Goal: Task Accomplishment & Management: Use online tool/utility

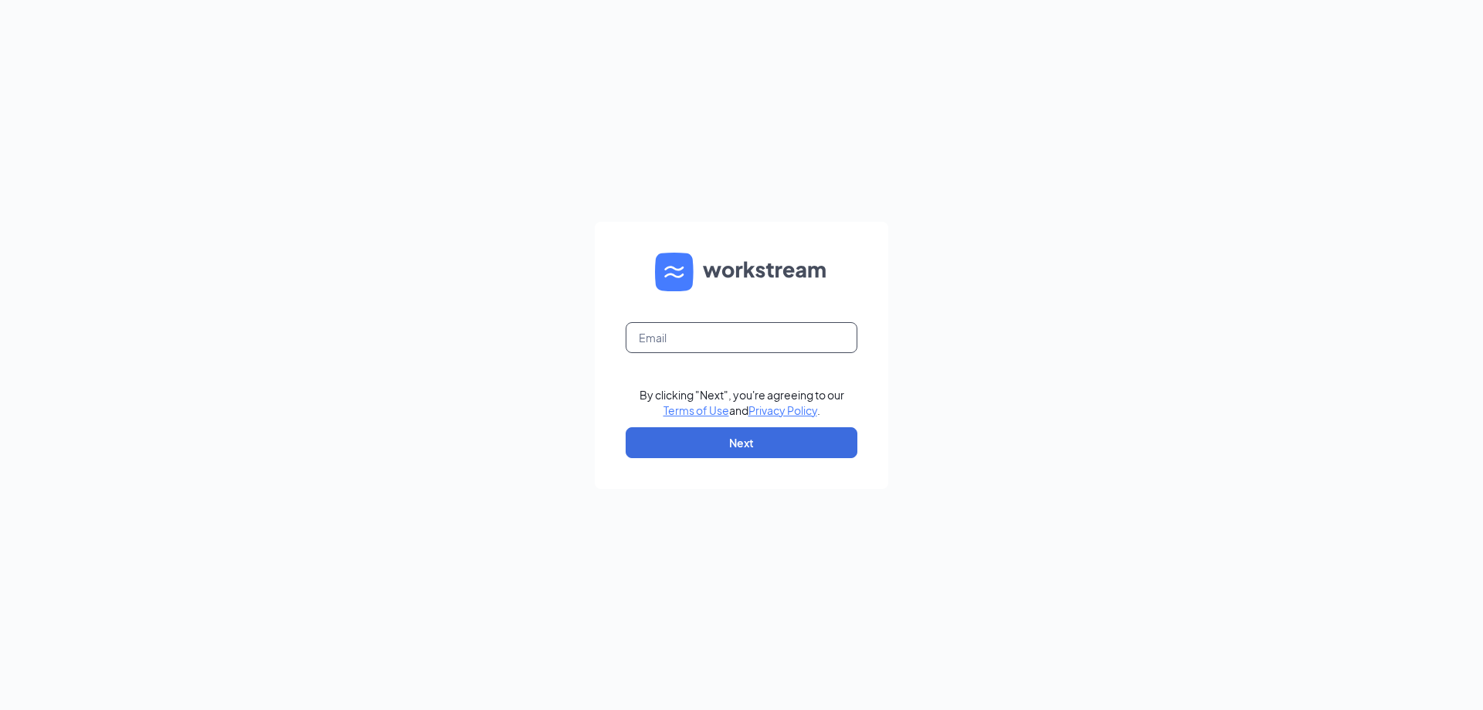
click at [720, 334] on input "text" at bounding box center [742, 337] width 232 height 31
type input "[EMAIL_ADDRESS][DOMAIN_NAME]"
click at [742, 444] on button "Next" at bounding box center [742, 442] width 232 height 31
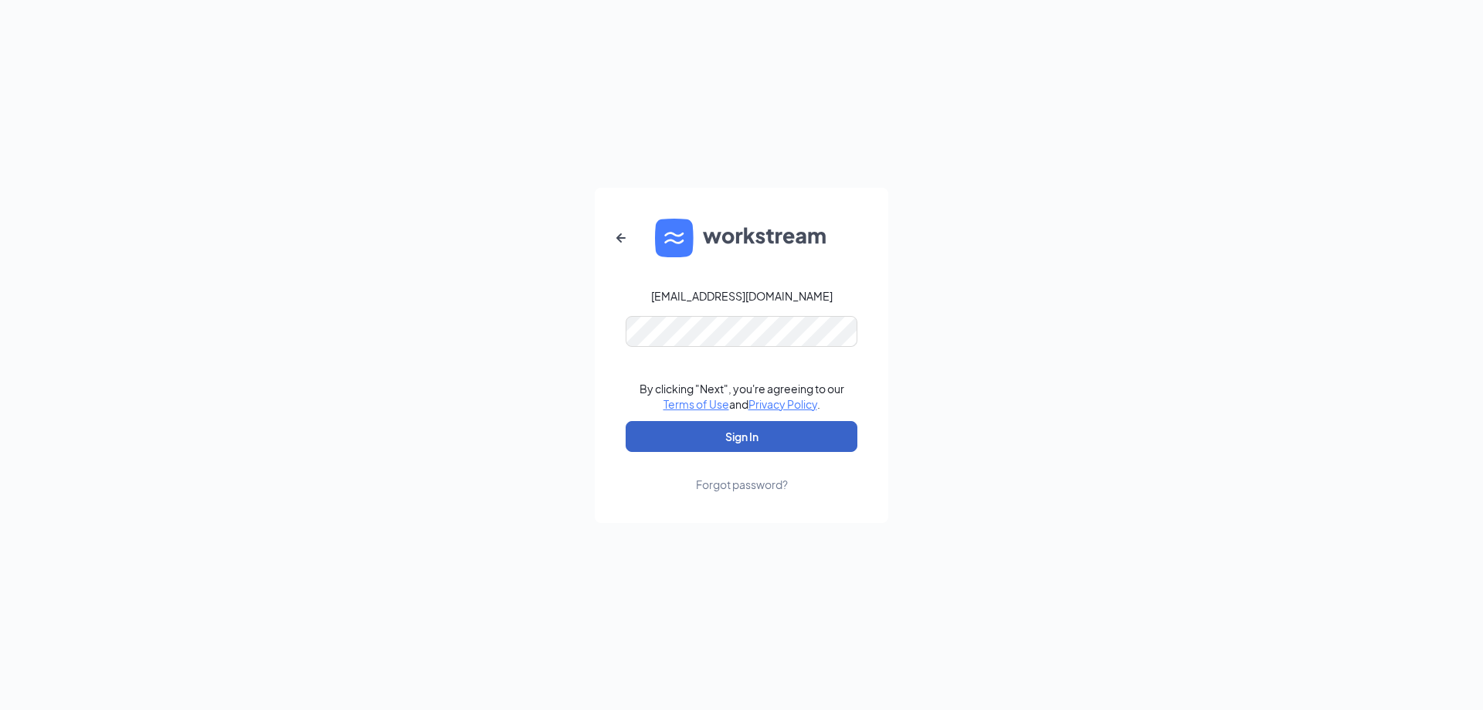
click at [738, 431] on button "Sign In" at bounding box center [742, 436] width 232 height 31
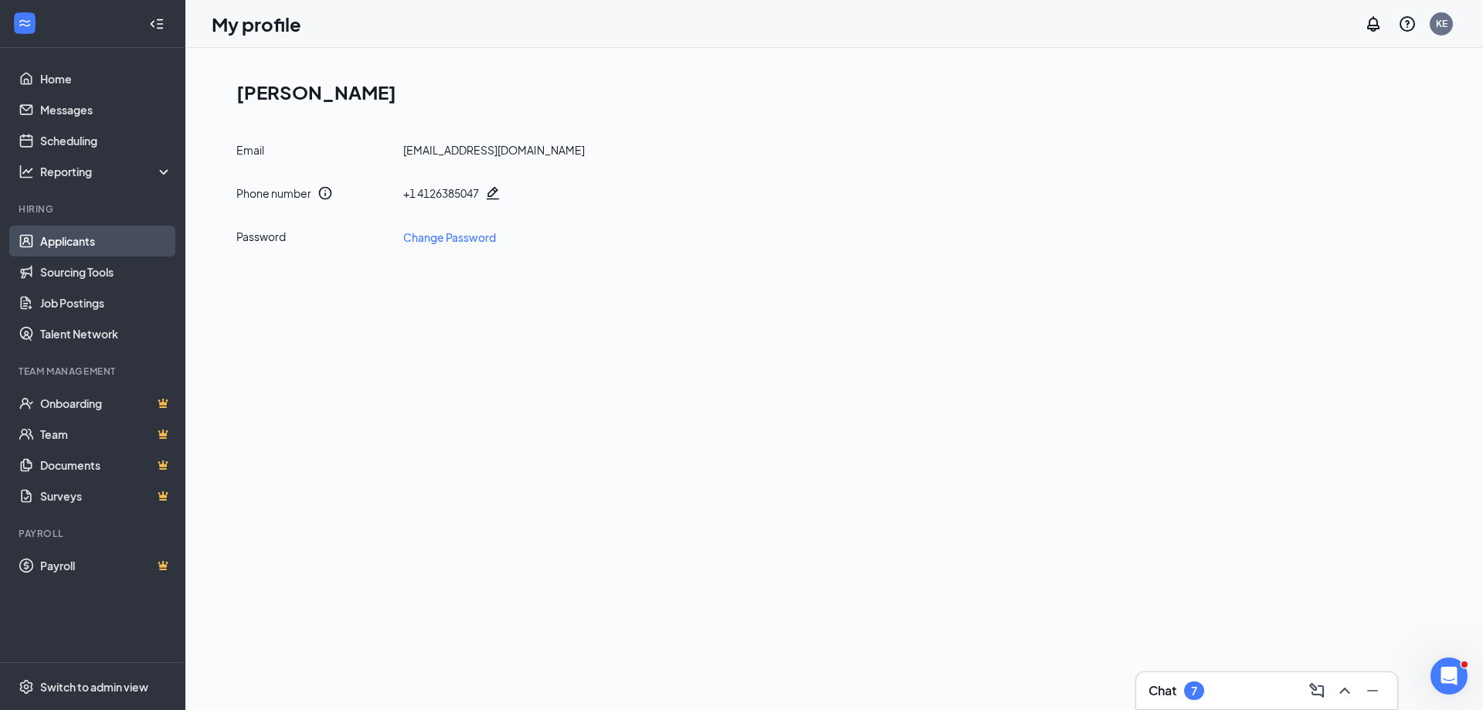
click at [76, 247] on link "Applicants" at bounding box center [106, 241] width 132 height 31
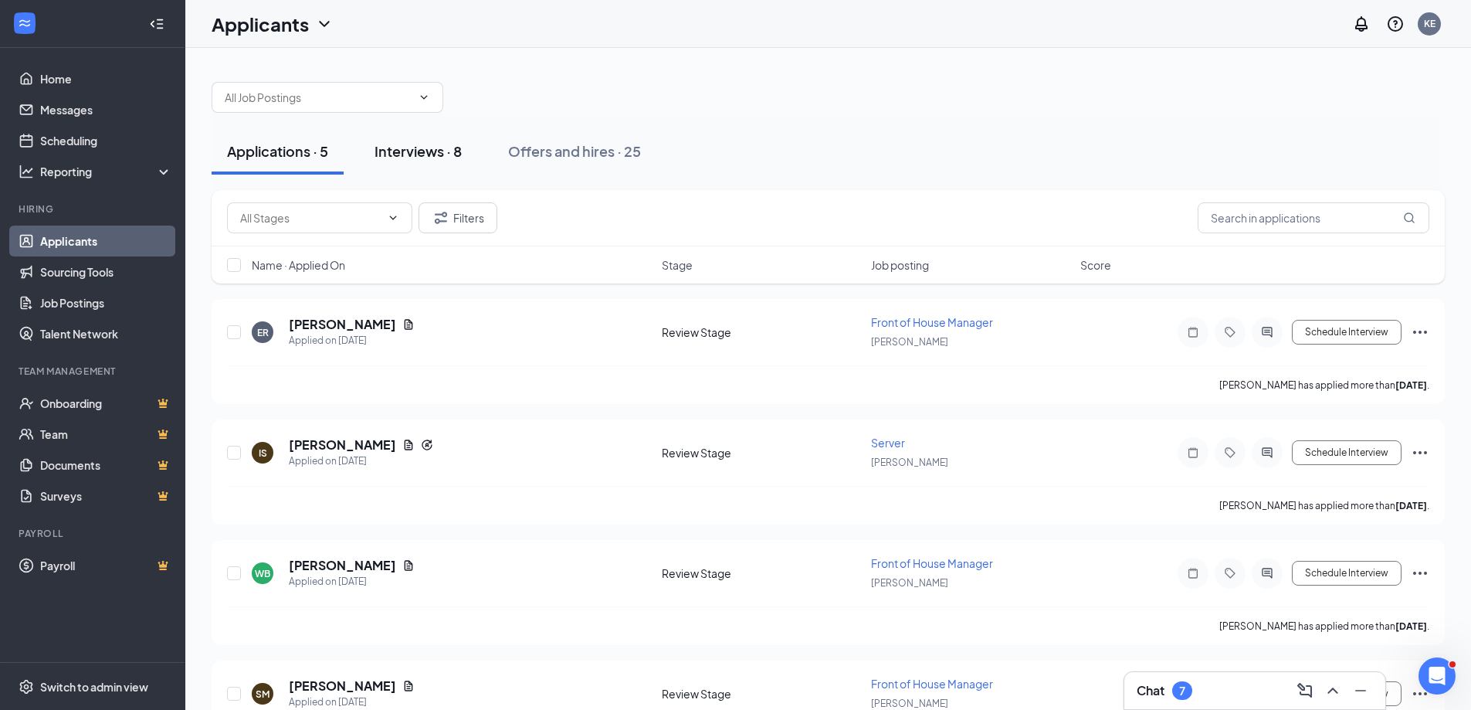
click at [418, 149] on div "Interviews · 8" at bounding box center [418, 150] width 87 height 19
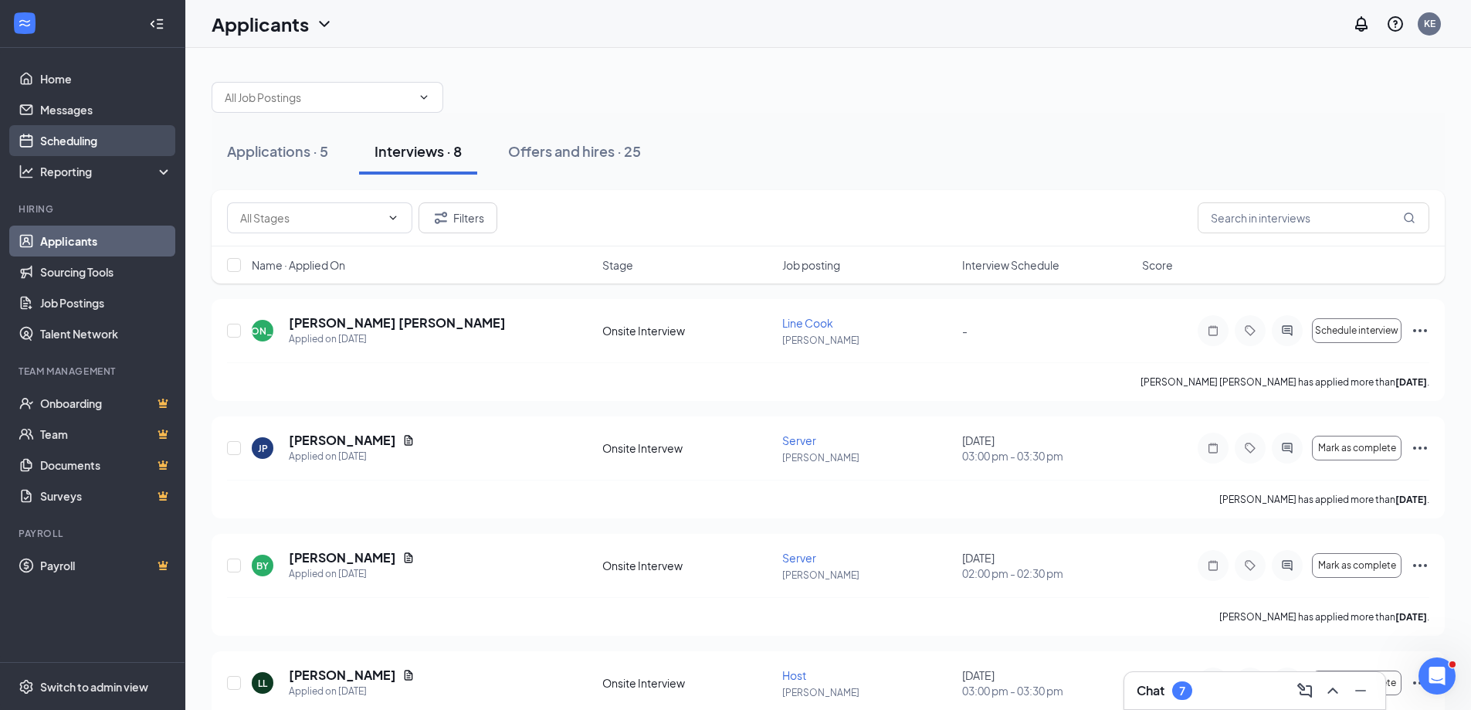
click at [84, 144] on link "Scheduling" at bounding box center [106, 140] width 132 height 31
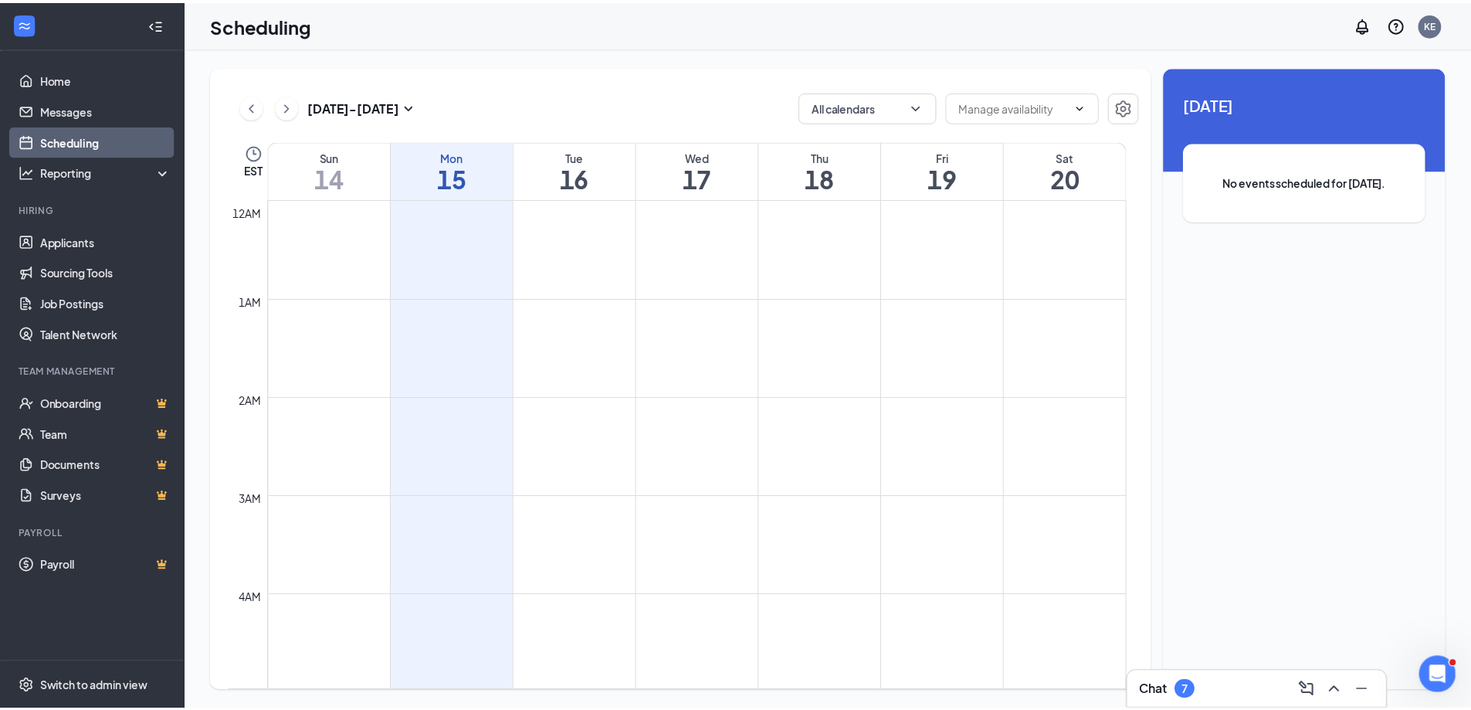
scroll to position [759, 0]
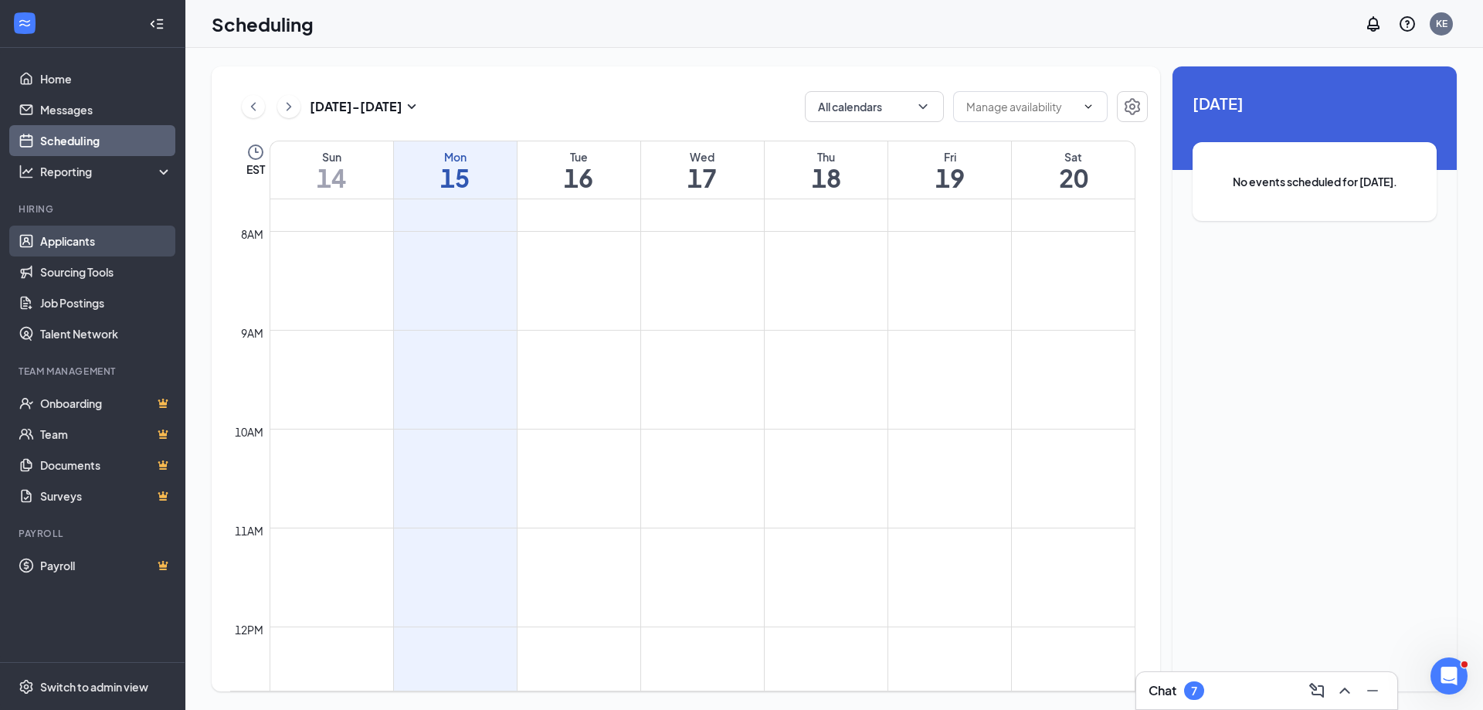
click at [68, 246] on link "Applicants" at bounding box center [106, 241] width 132 height 31
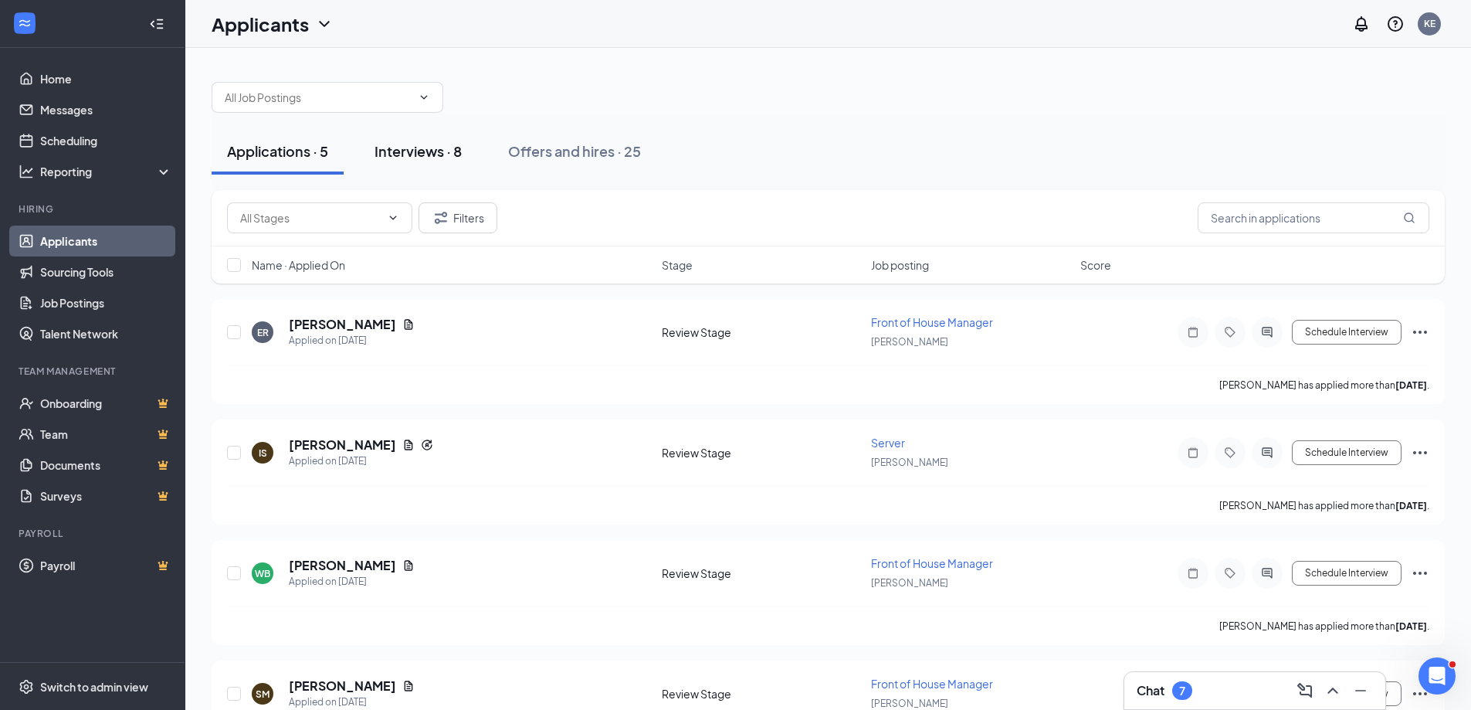
click at [426, 158] on div "Interviews · 8" at bounding box center [418, 150] width 87 height 19
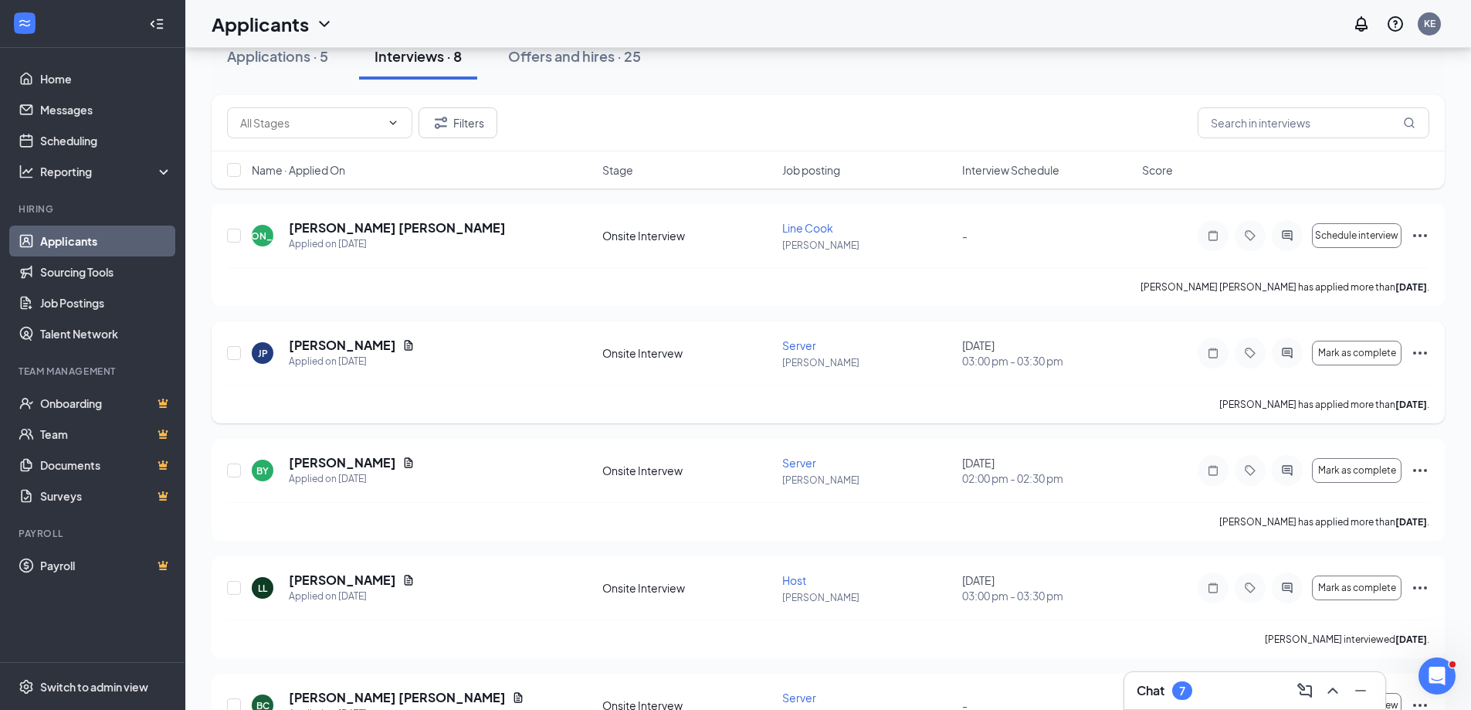
scroll to position [154, 0]
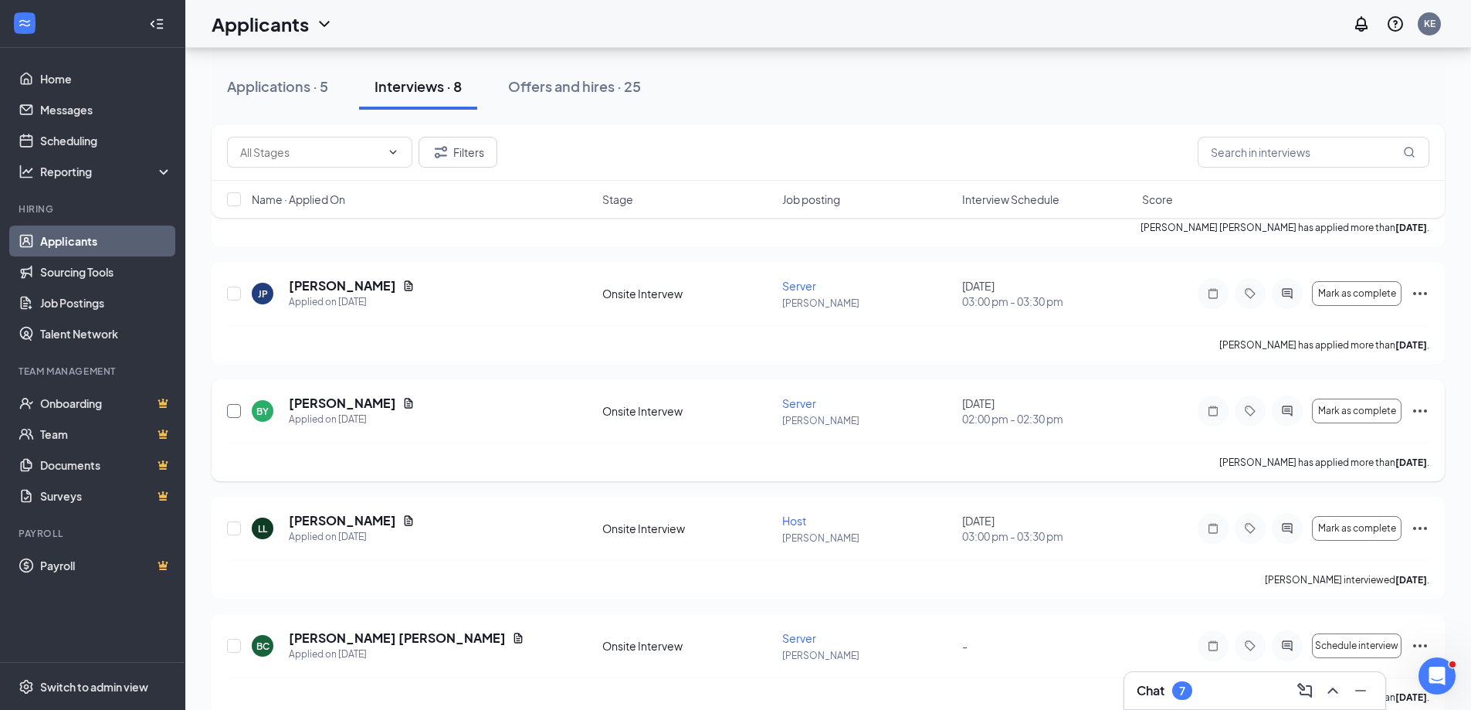
click at [232, 412] on input "checkbox" at bounding box center [234, 411] width 14 height 14
checkbox input "true"
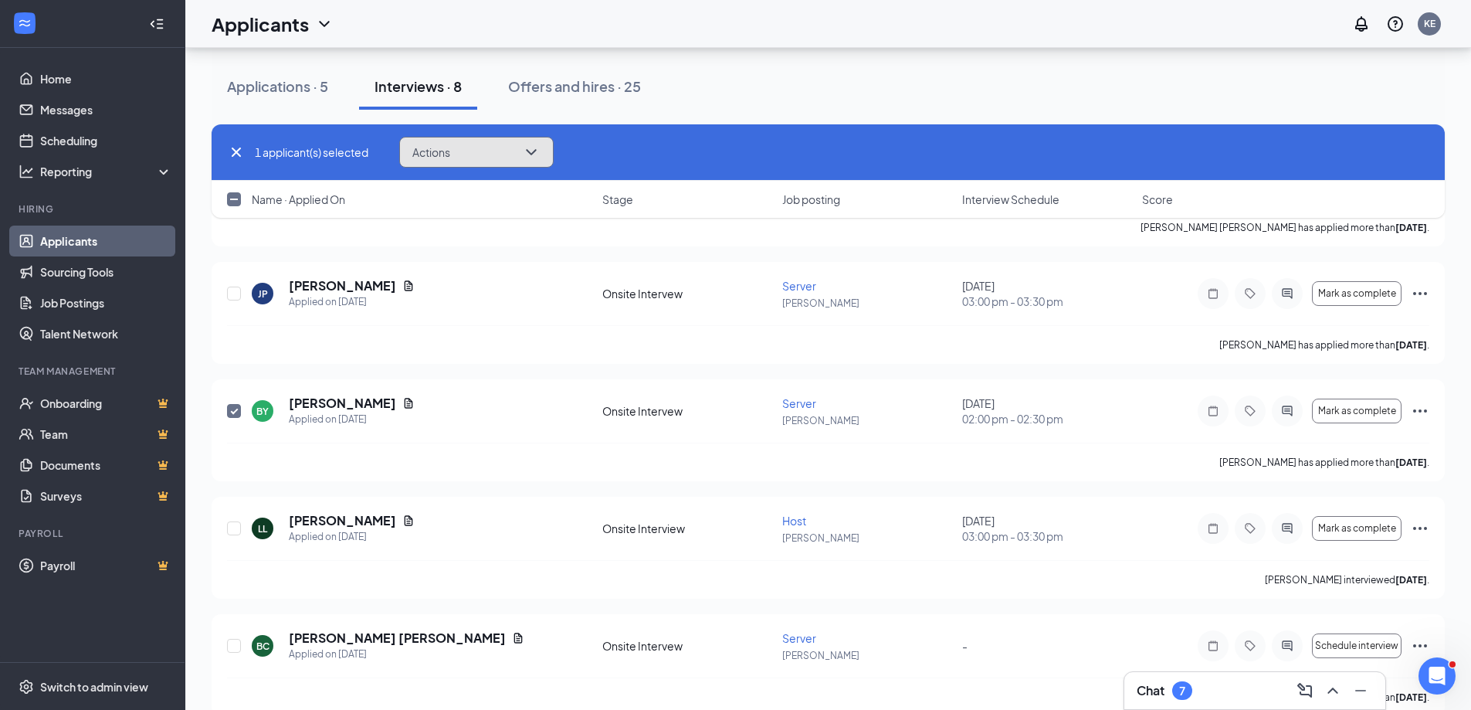
click at [535, 151] on icon "ChevronDown" at bounding box center [531, 152] width 19 height 19
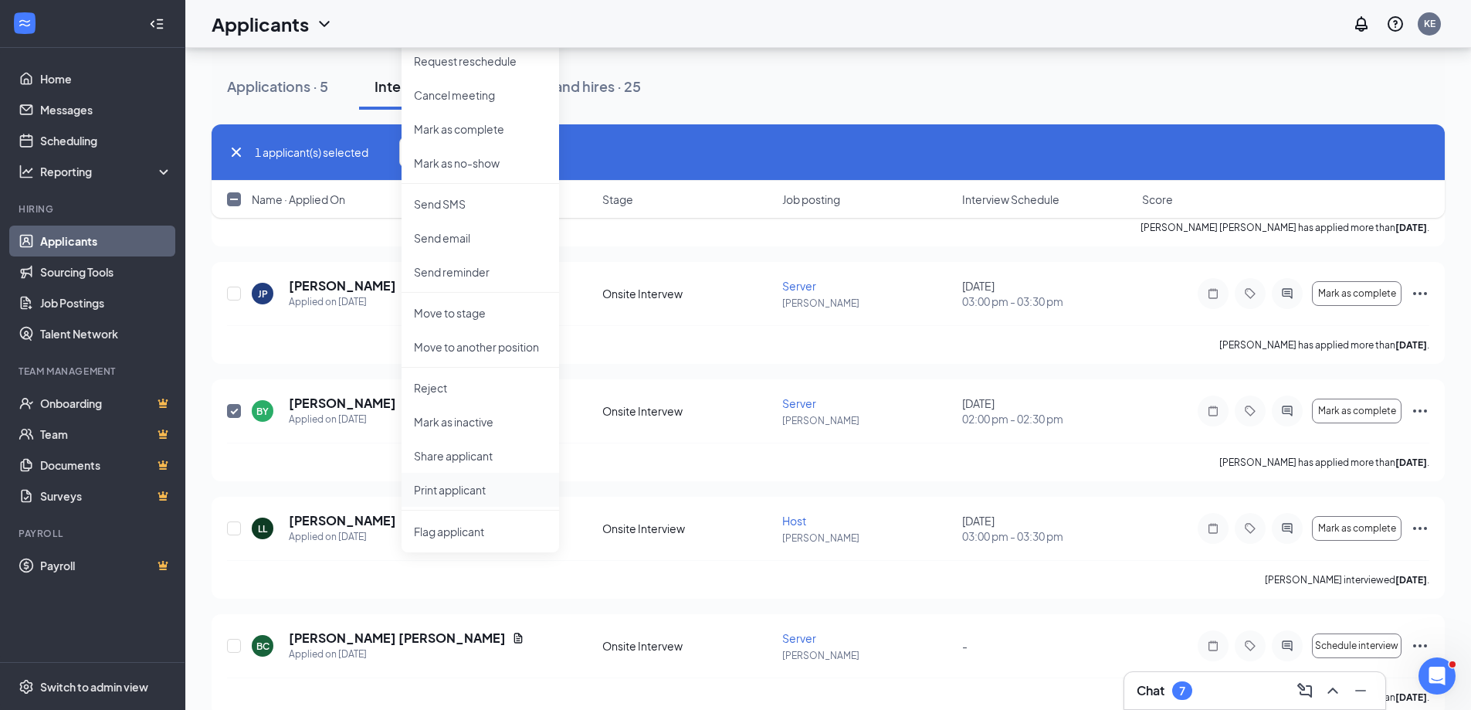
click at [467, 495] on p "Print applicant" at bounding box center [480, 489] width 133 height 15
